Goal: Task Accomplishment & Management: Manage account settings

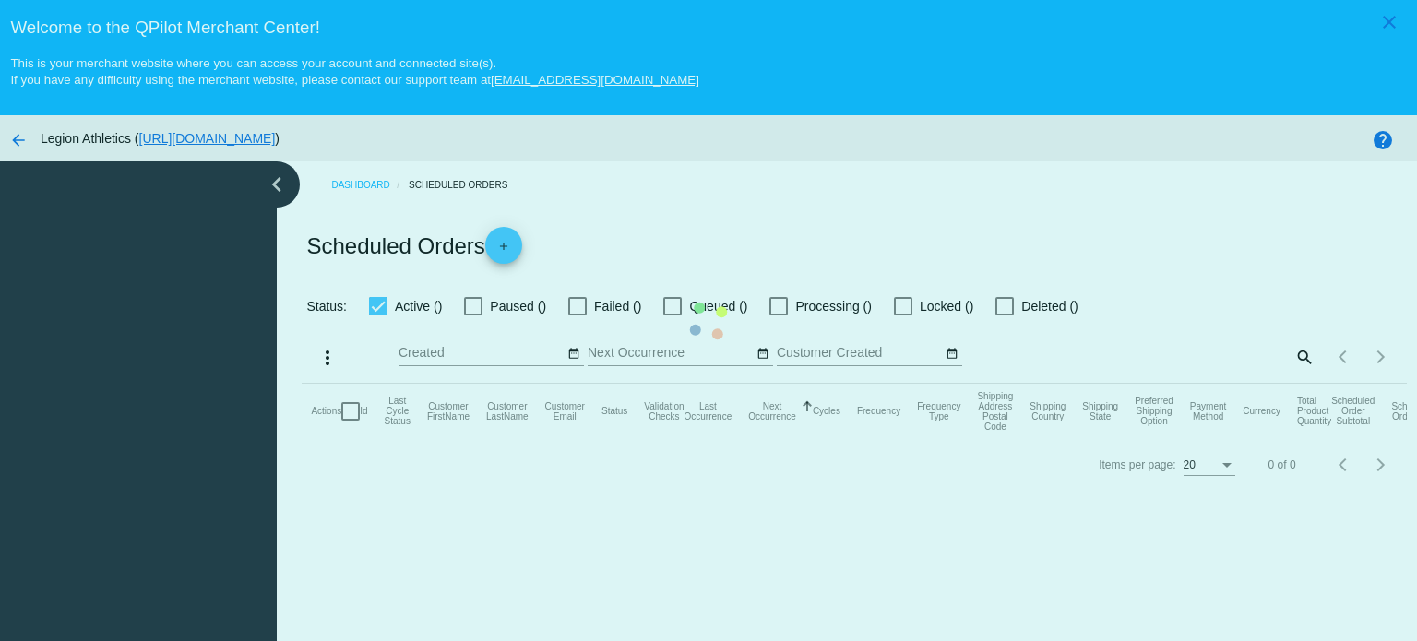
checkbox input "true"
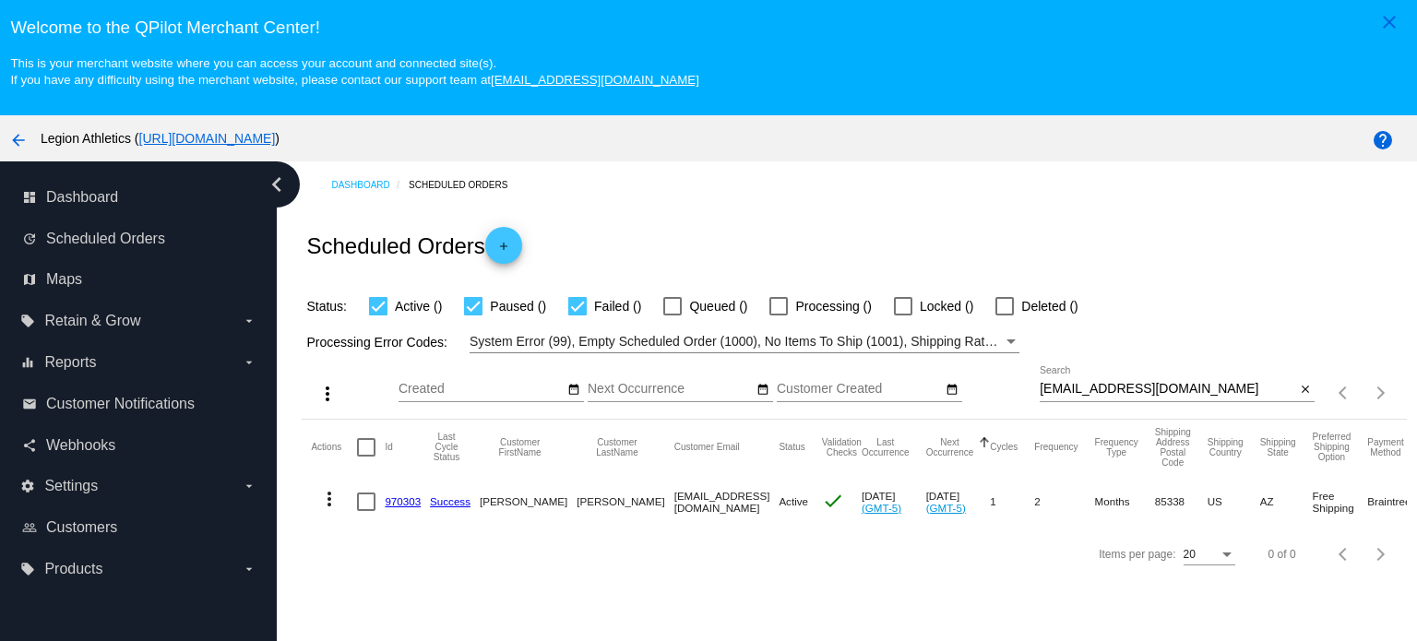
click at [1105, 390] on input "codygirl9906@gmail.com" at bounding box center [1168, 389] width 256 height 15
paste input "johnsonjessicajohnson"
type input "johnsonjessicajohnson@gmail.com"
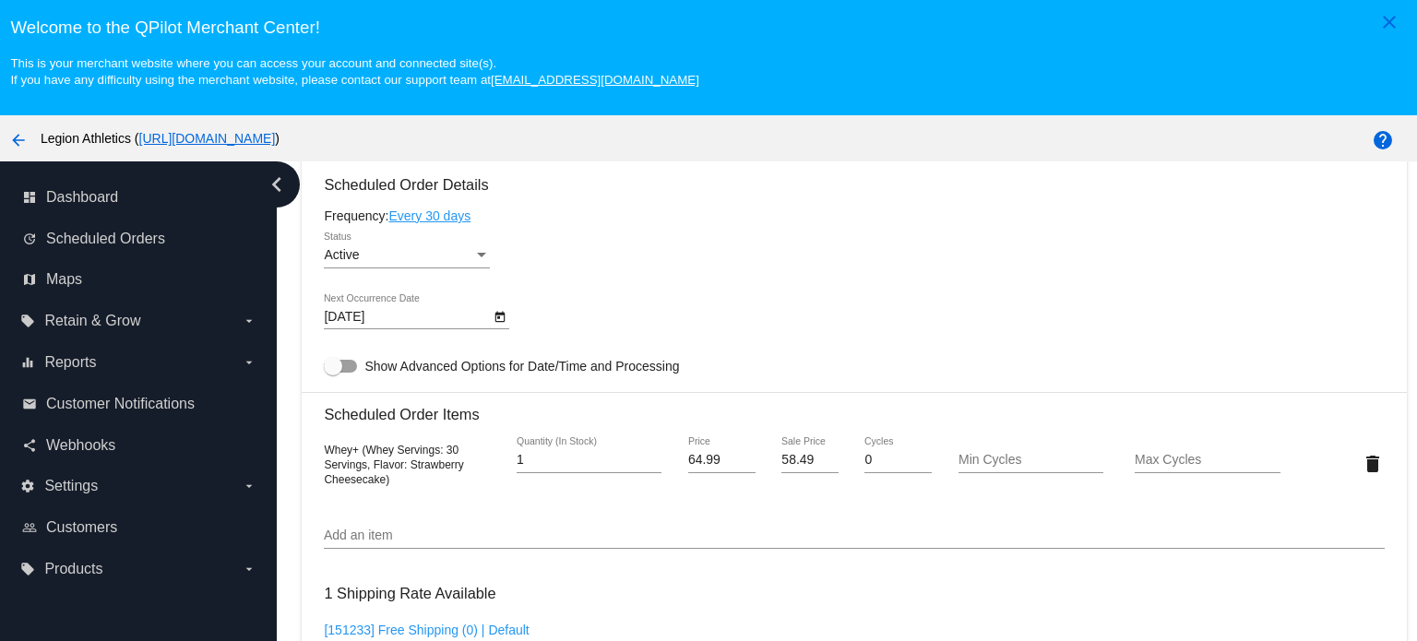
scroll to position [1015, 0]
